Goal: Navigation & Orientation: Find specific page/section

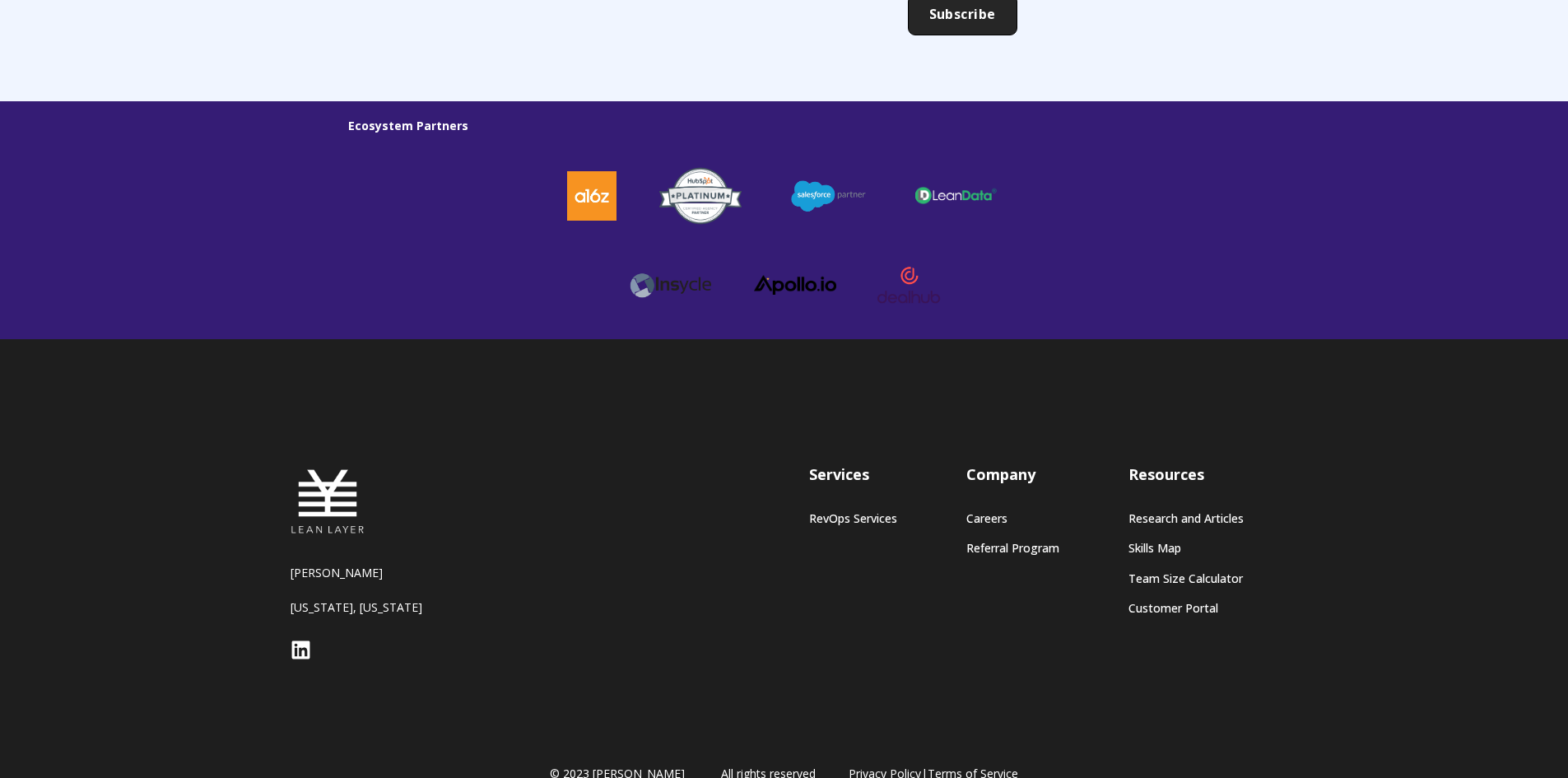
scroll to position [4483, 0]
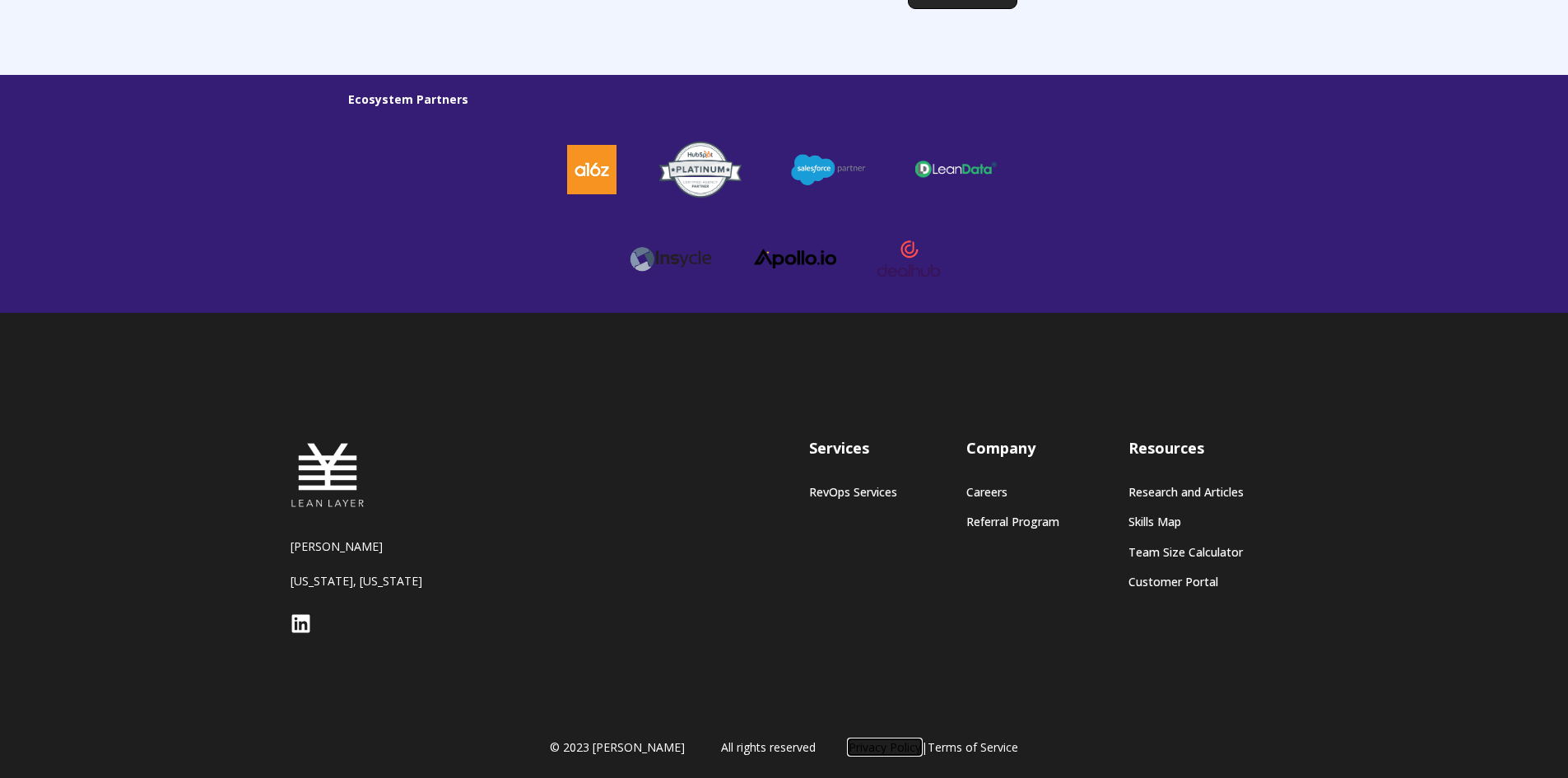
click at [864, 740] on link "Privacy Policy" at bounding box center [885, 747] width 72 height 16
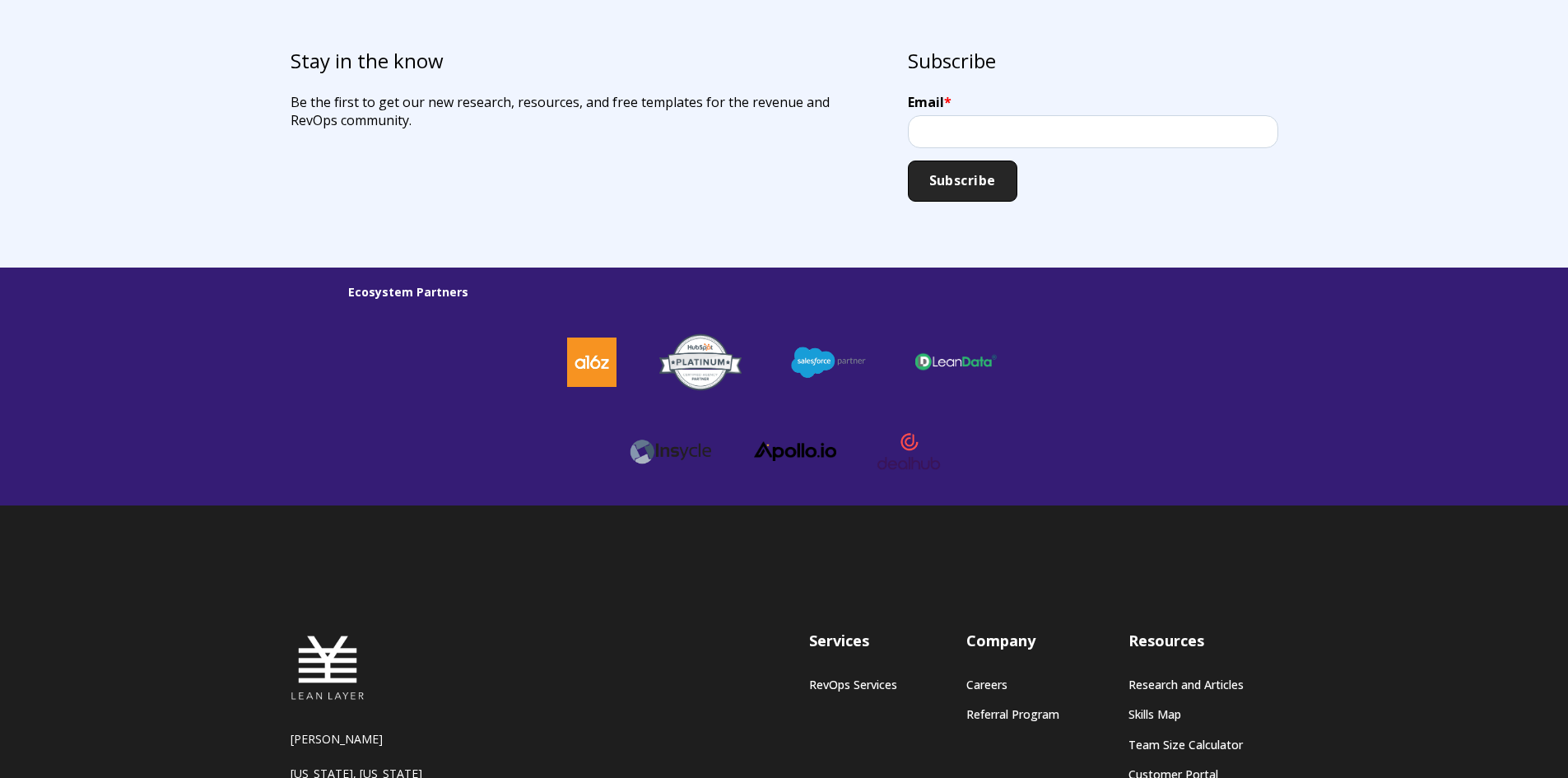
scroll to position [4483, 0]
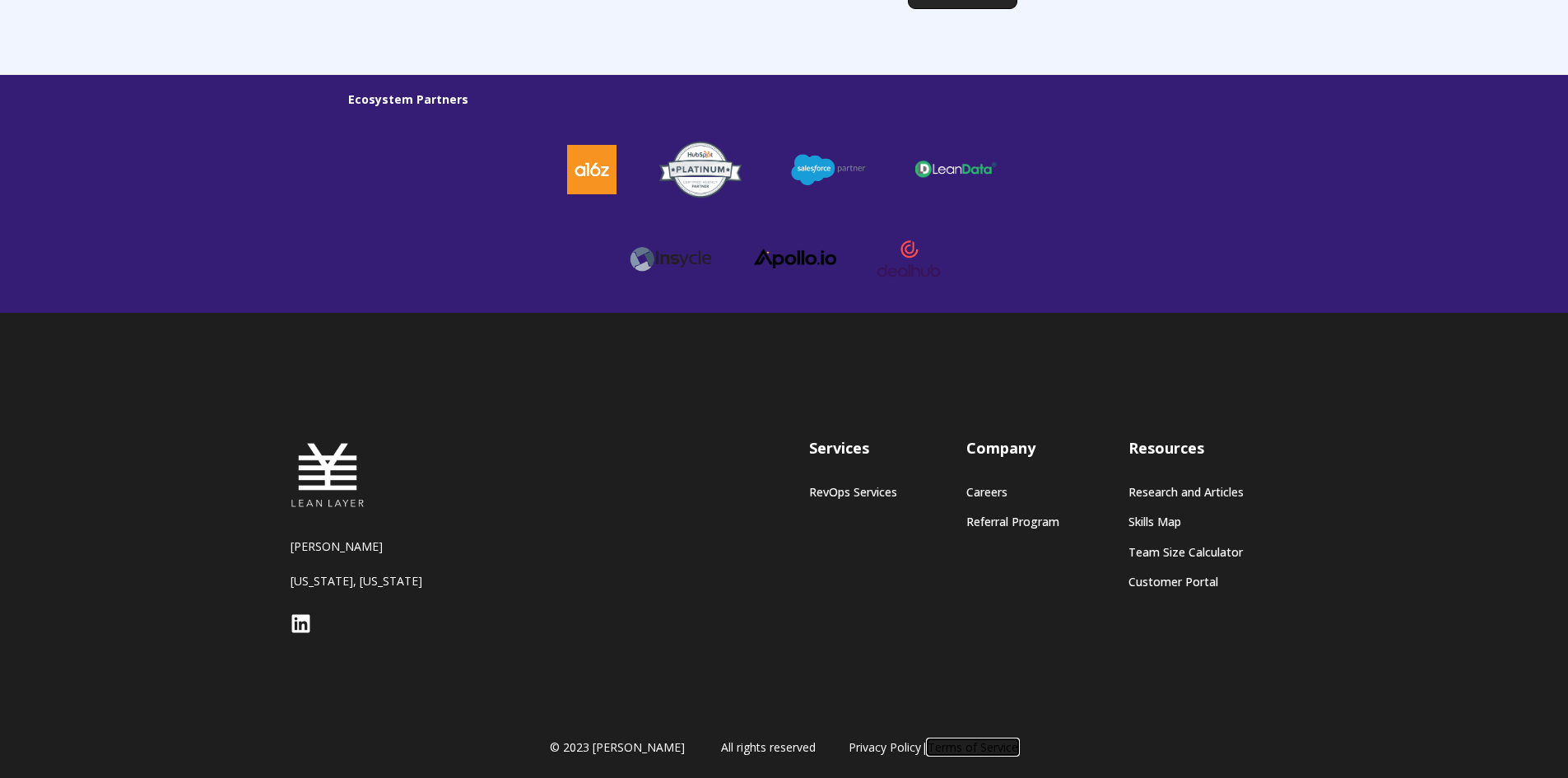
click at [993, 745] on link "Terms of Service" at bounding box center [973, 747] width 91 height 16
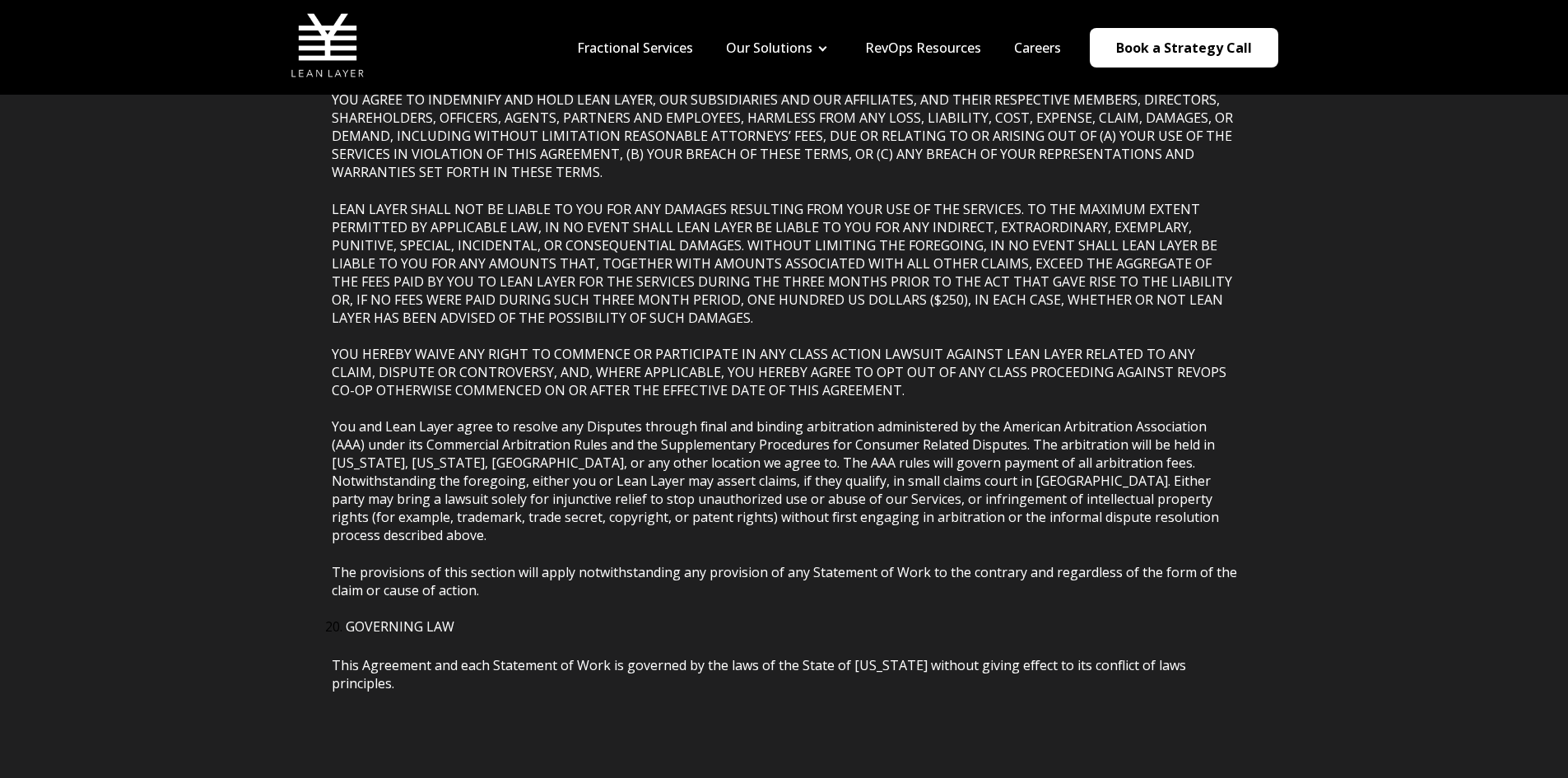
scroll to position [7169, 0]
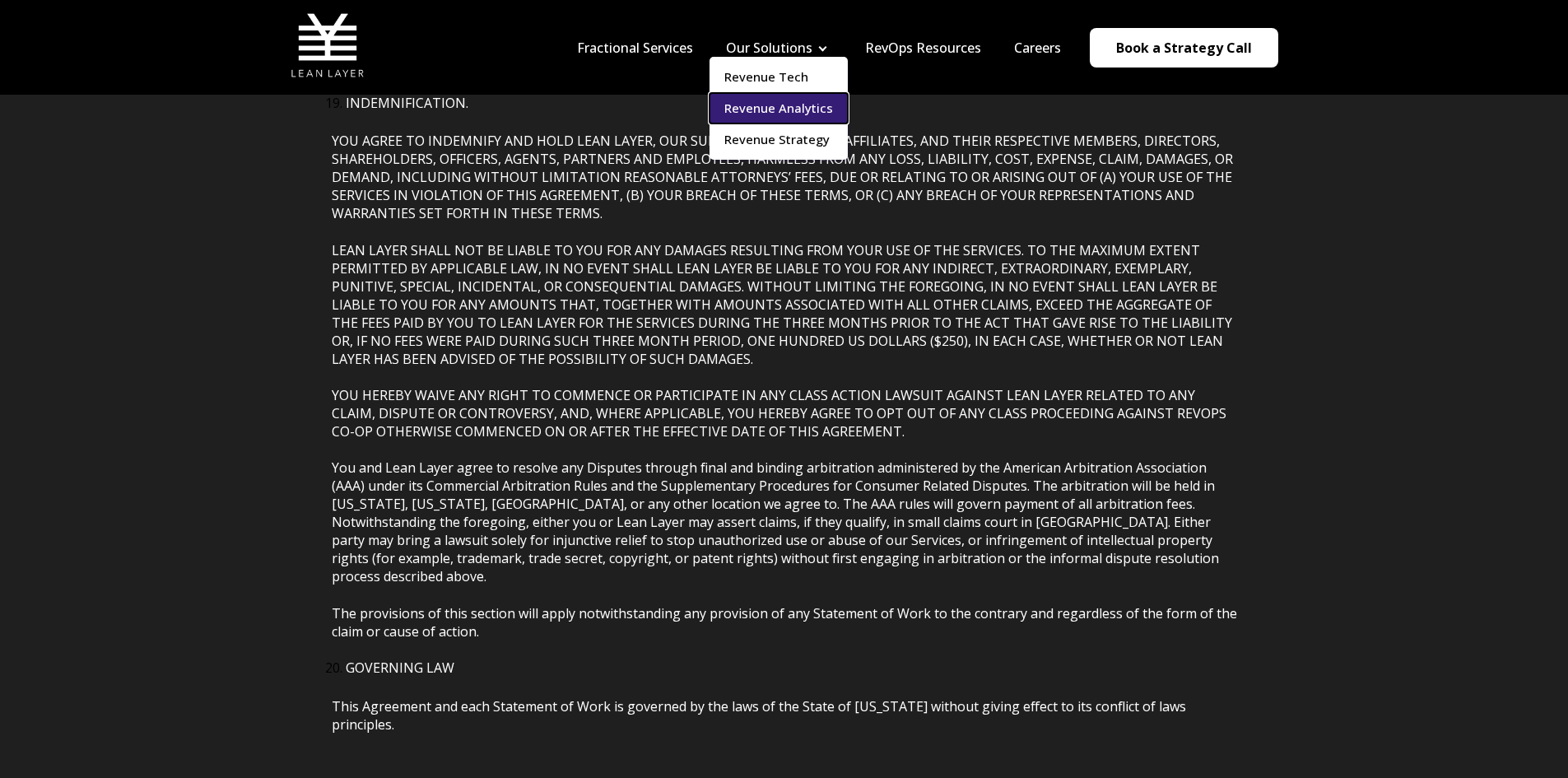
click at [781, 115] on link "Revenue Analytics" at bounding box center [779, 108] width 138 height 30
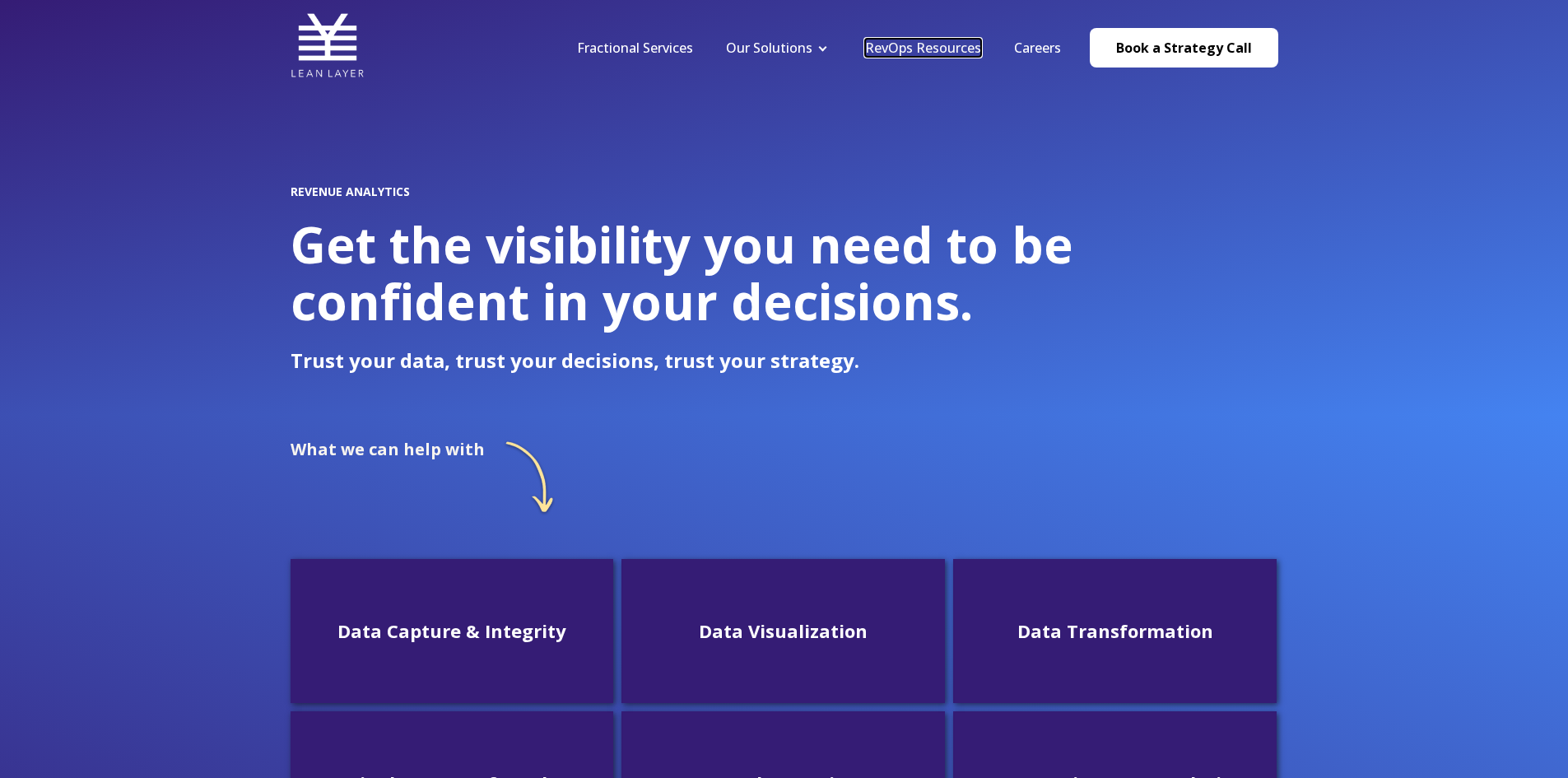
click at [927, 51] on link "RevOps Resources" at bounding box center [922, 48] width 116 height 19
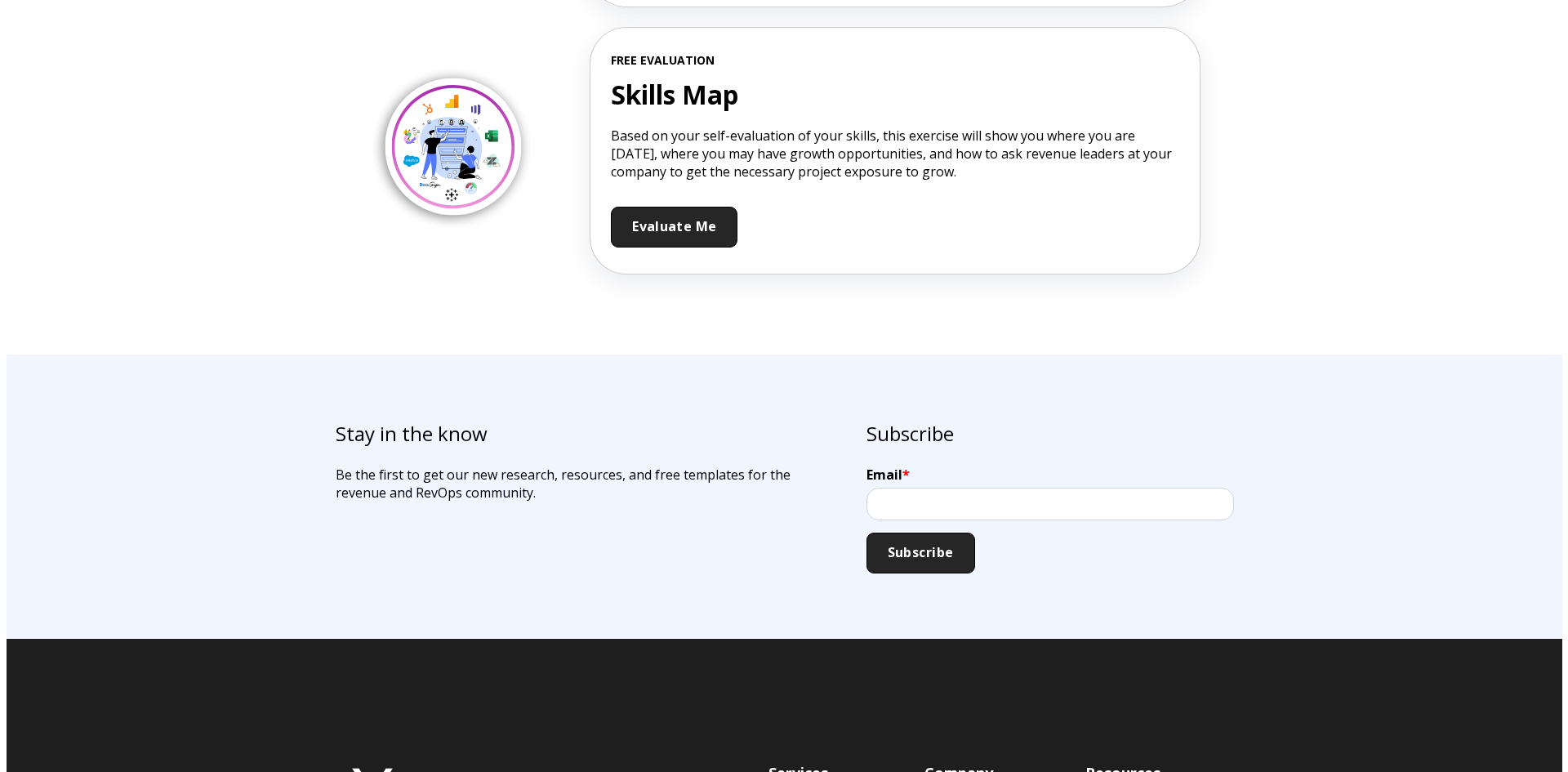
scroll to position [3399, 0]
